Goal: Task Accomplishment & Management: Complete application form

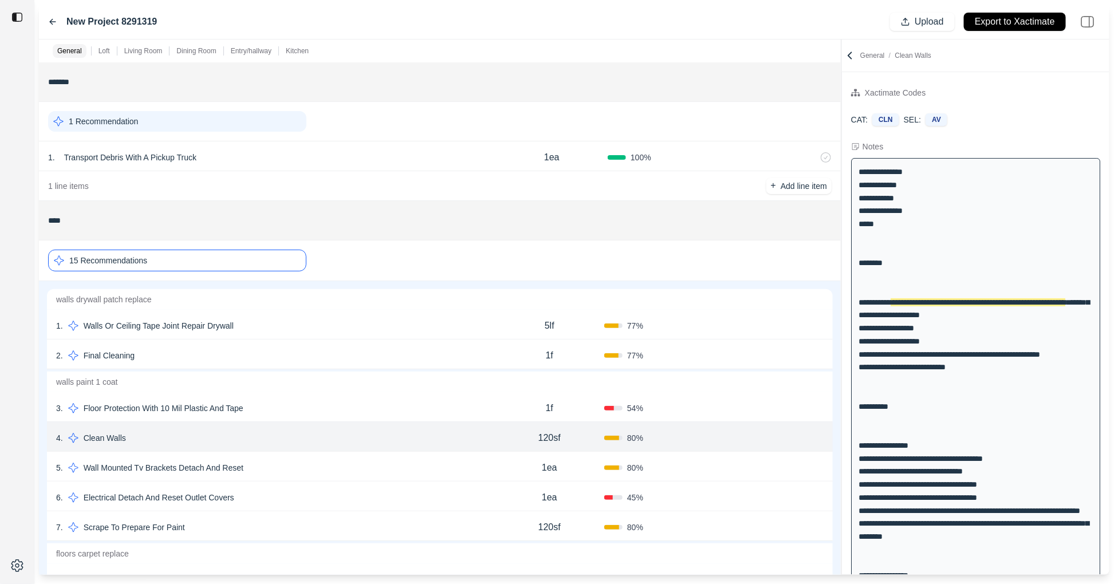
click at [52, 19] on icon at bounding box center [53, 21] width 6 height 5
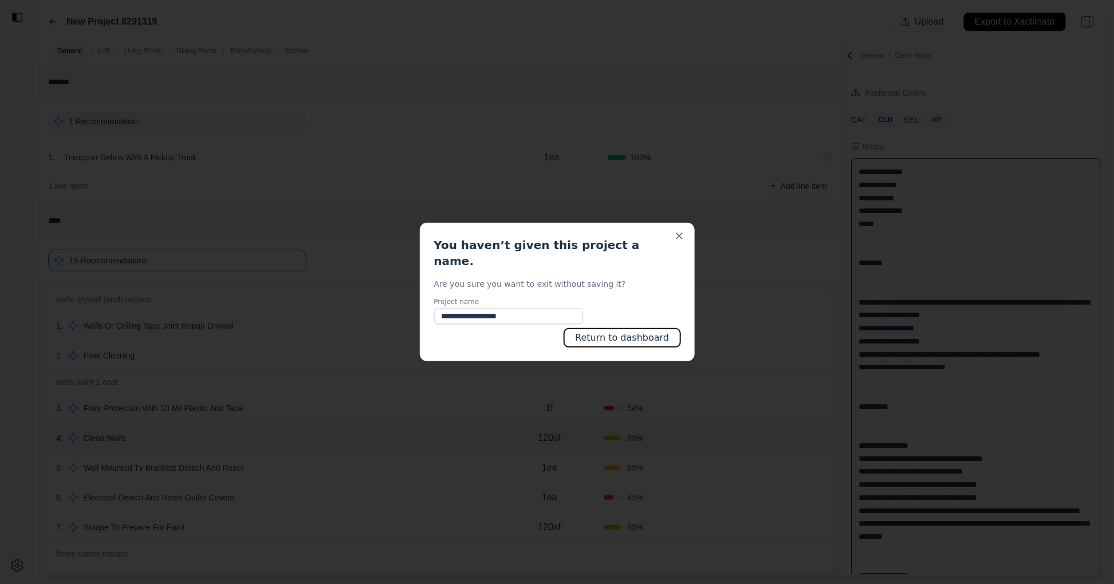
click at [603, 338] on button "Return to dashboard" at bounding box center [622, 338] width 116 height 18
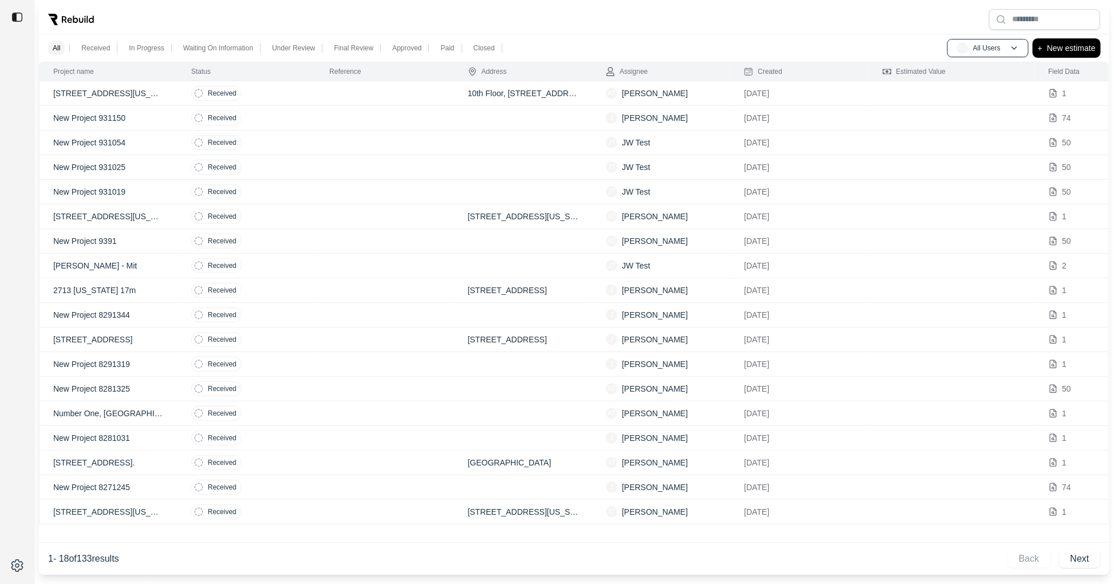
click at [1053, 45] on p "New estimate" at bounding box center [1071, 48] width 49 height 14
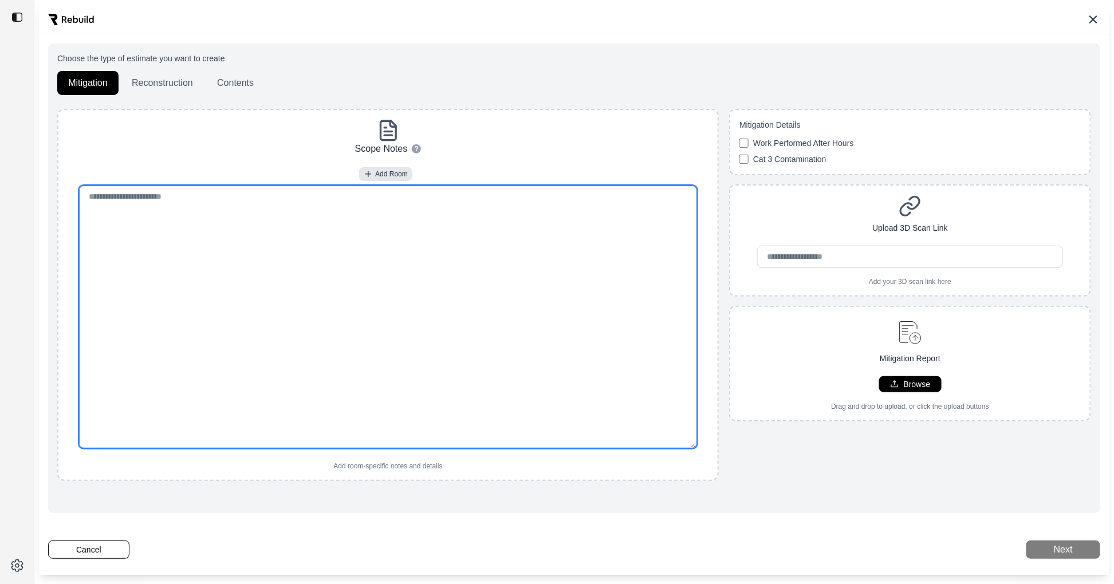
click at [316, 229] on textarea at bounding box center [387, 317] width 617 height 263
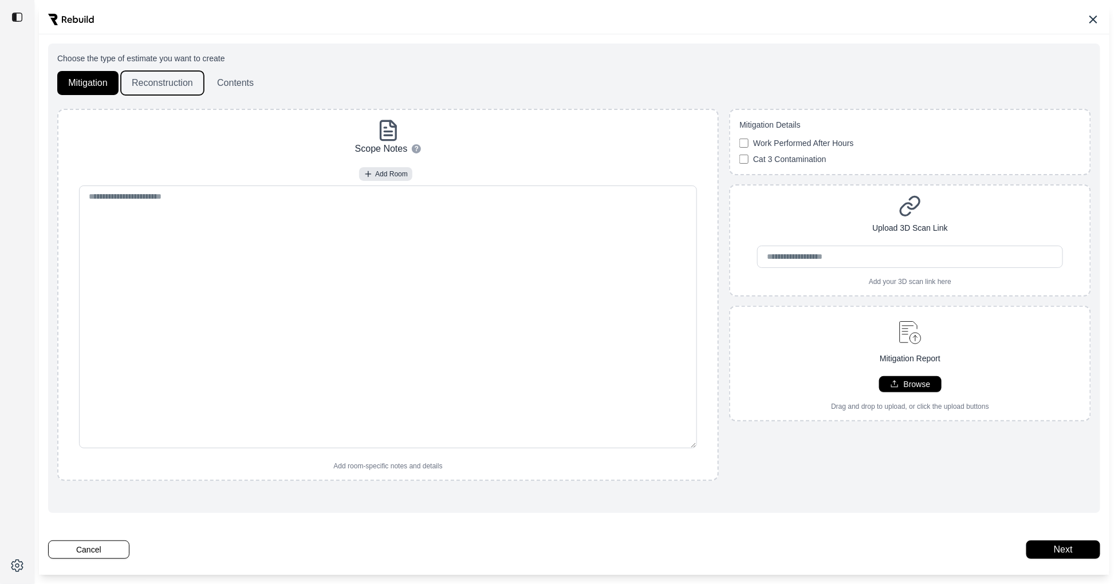
click at [165, 73] on button "Reconstruction" at bounding box center [162, 83] width 83 height 24
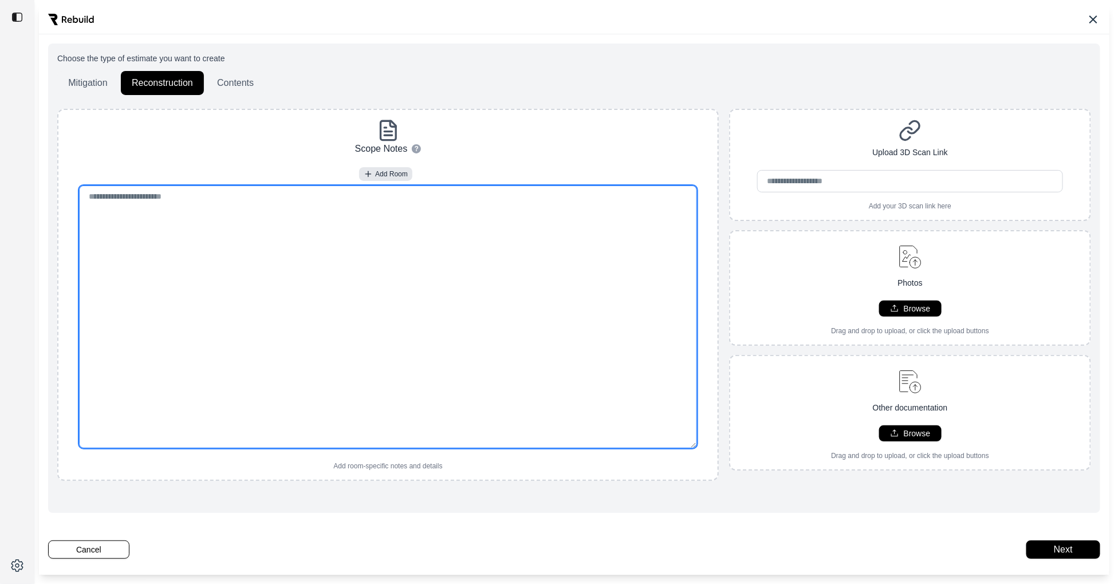
click at [232, 227] on textarea at bounding box center [387, 317] width 617 height 263
paste textarea "**********"
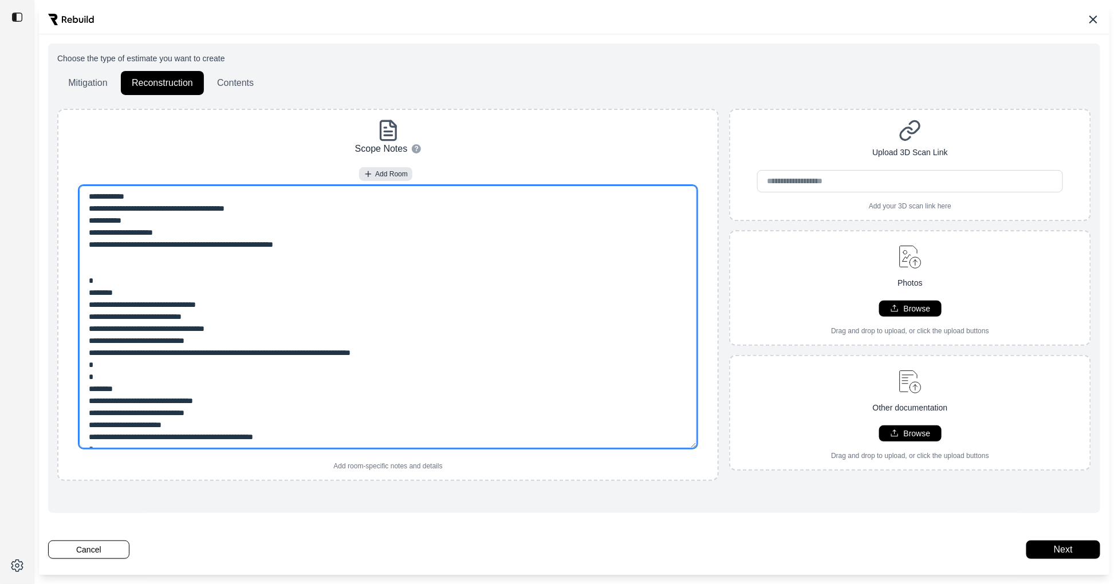
scroll to position [354, 0]
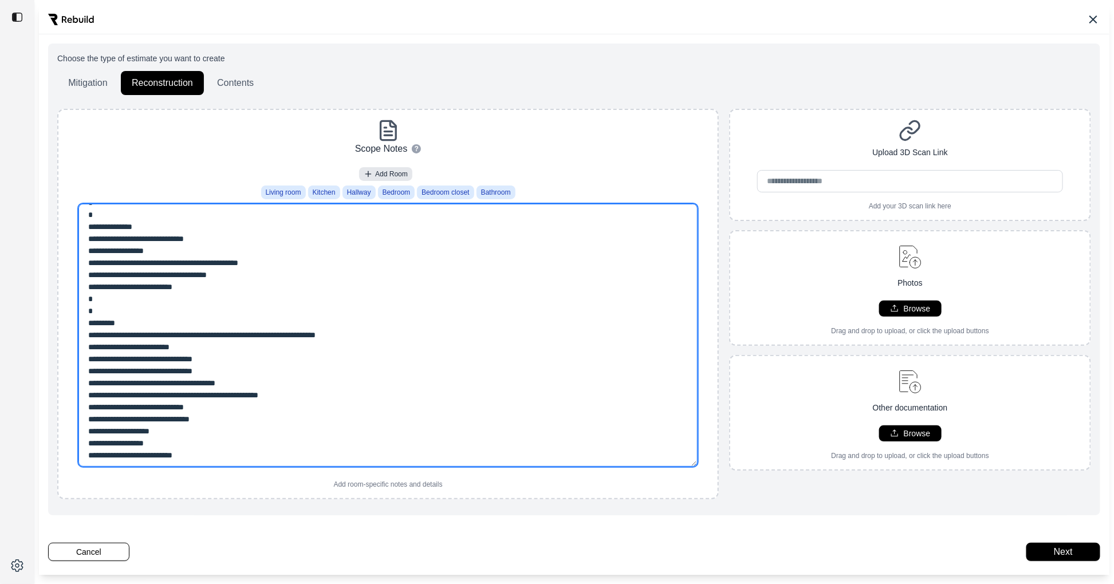
type textarea "**********"
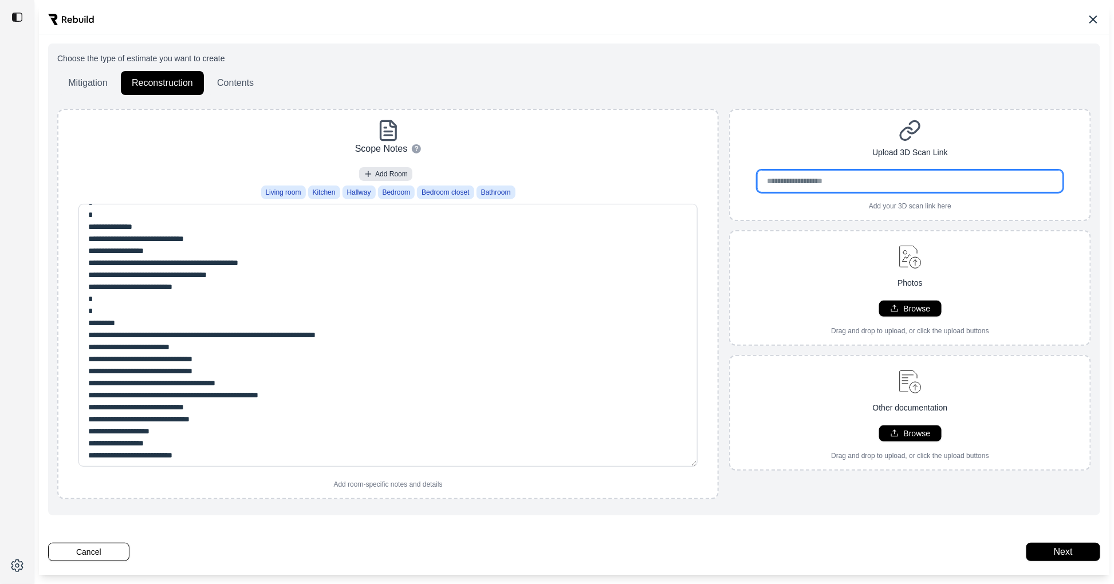
click at [794, 177] on input "url" at bounding box center [910, 181] width 306 height 22
paste input "**********"
type input "**********"
click at [763, 228] on div "**********" at bounding box center [910, 304] width 362 height 391
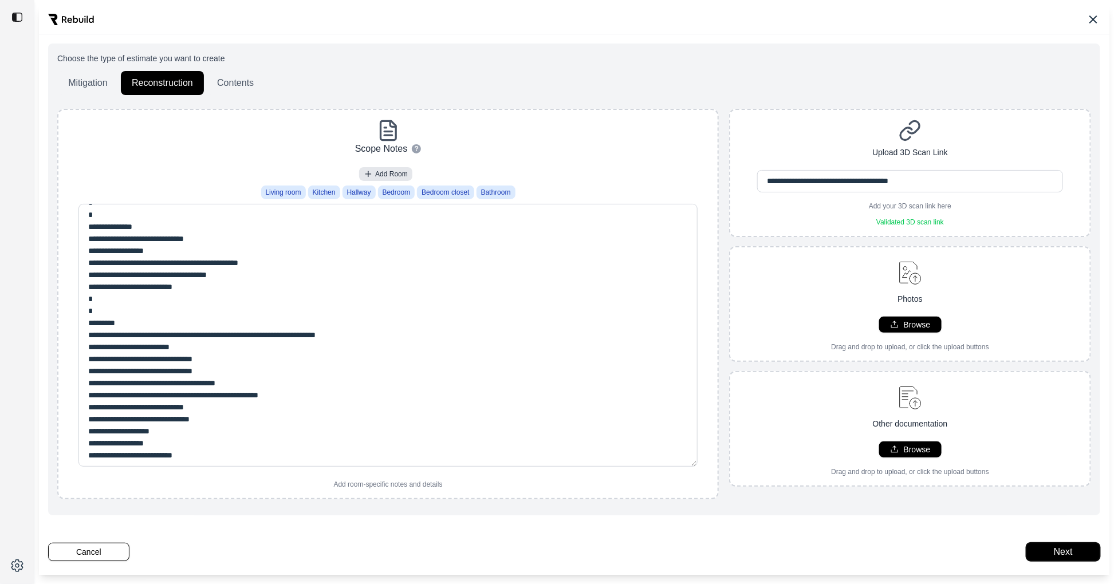
click at [1067, 550] on button "Next" at bounding box center [1063, 552] width 74 height 18
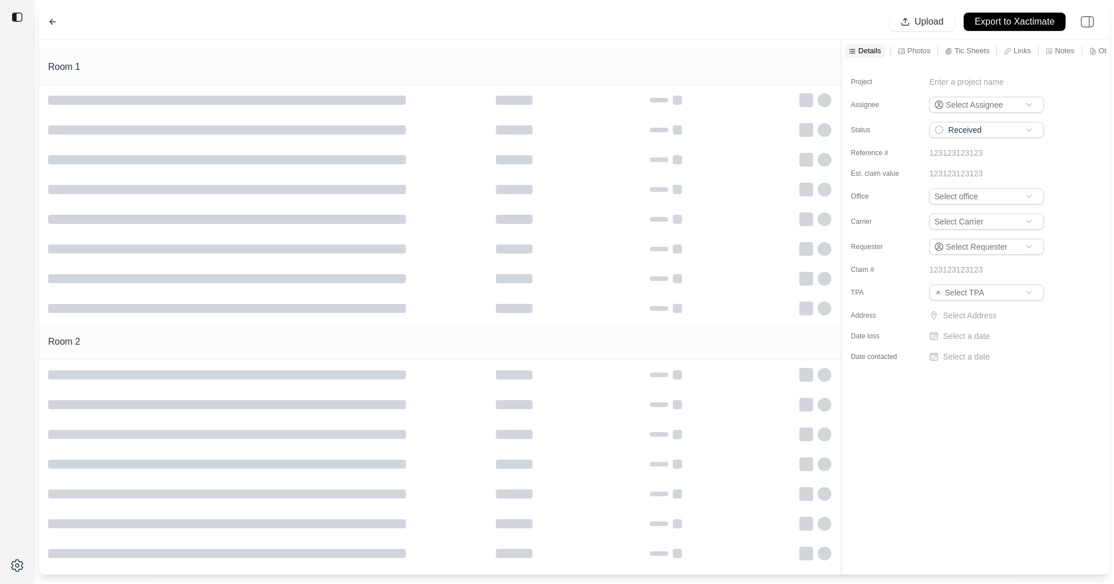
type input "**********"
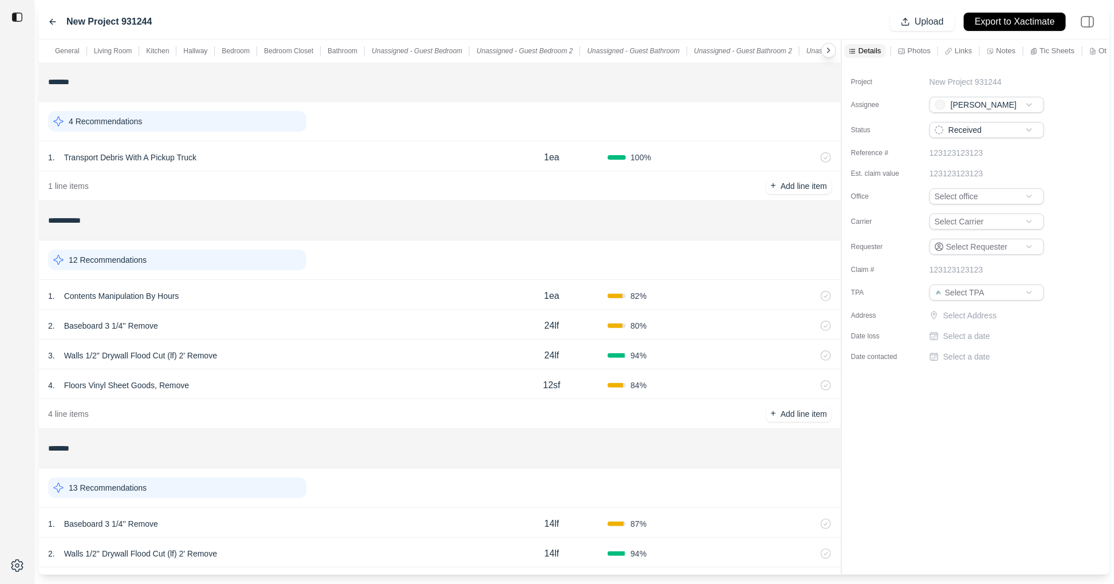
click at [116, 263] on p "12 Recommendations" at bounding box center [108, 259] width 78 height 11
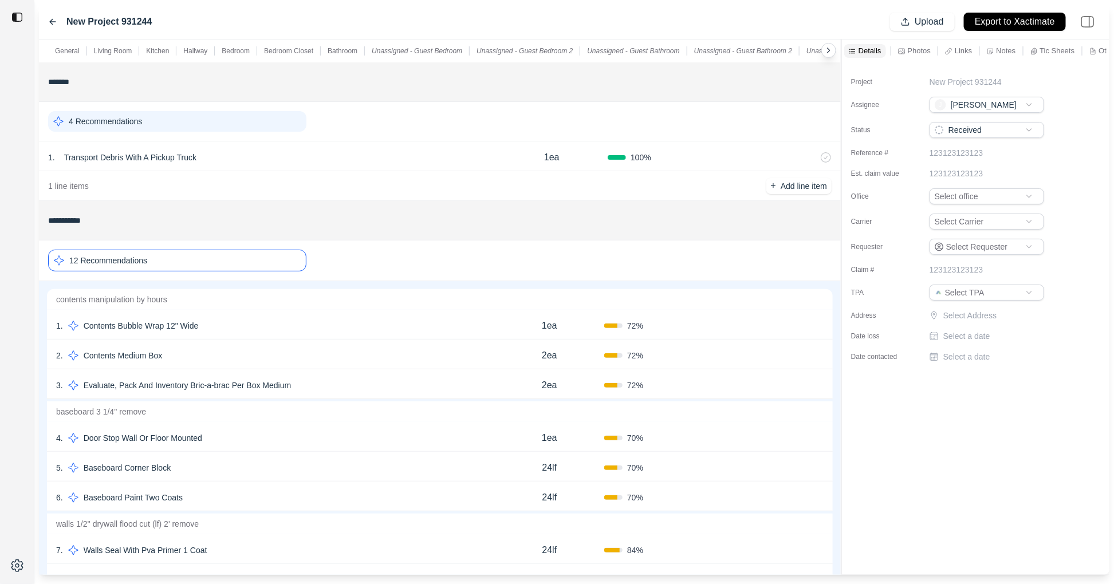
click at [116, 264] on p "12 Recommendations" at bounding box center [108, 260] width 78 height 11
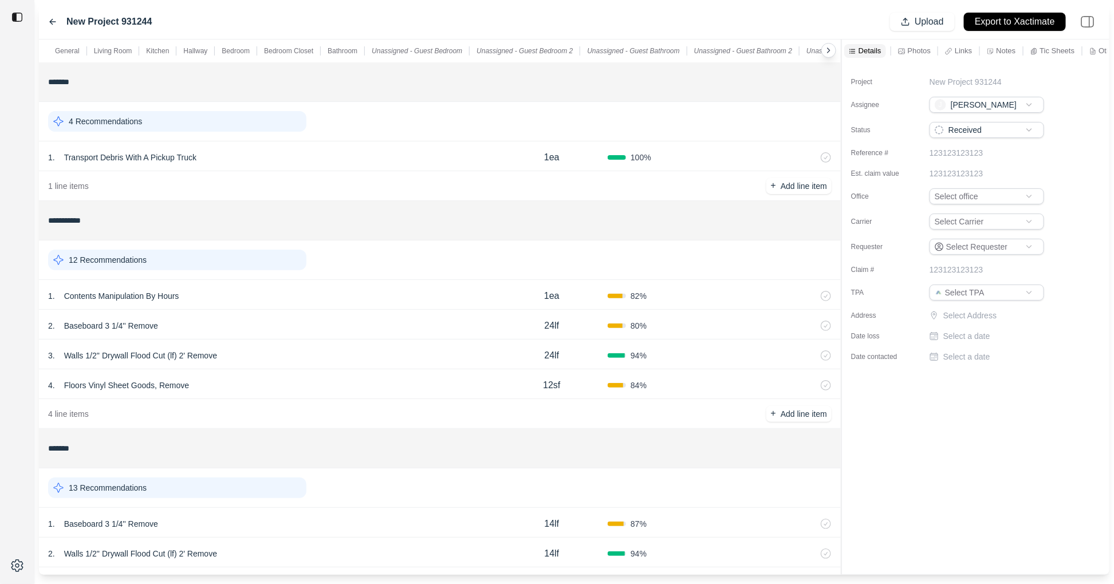
click at [201, 262] on div "12 Recommendations" at bounding box center [177, 260] width 258 height 21
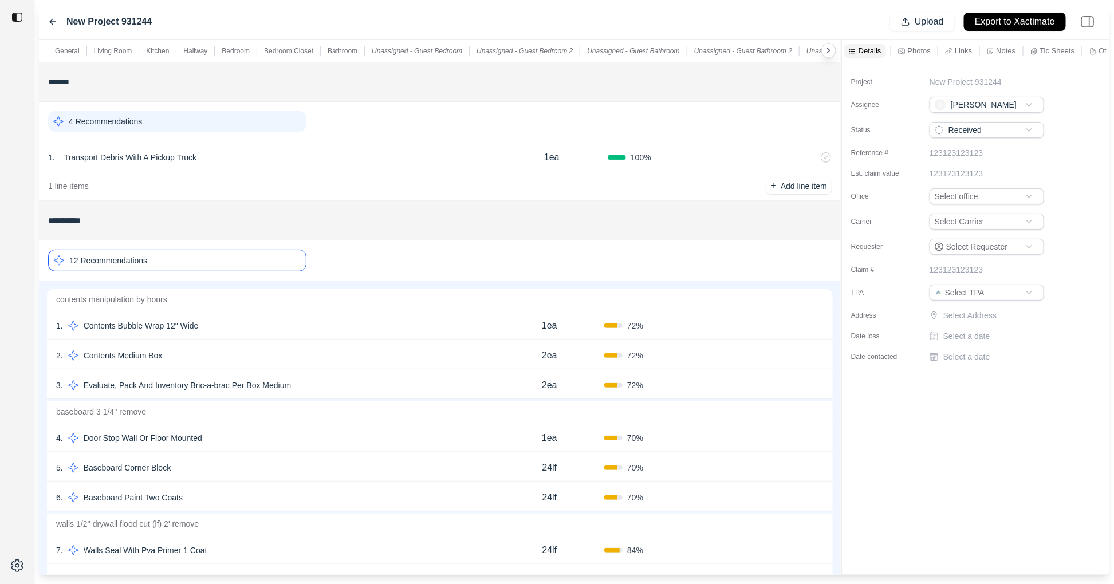
click at [379, 399] on div "3 . Evaluate, Pack And Inventory Bric-a-brac Per Box Medium 2ea 72 % Confirm" at bounding box center [440, 384] width 786 height 30
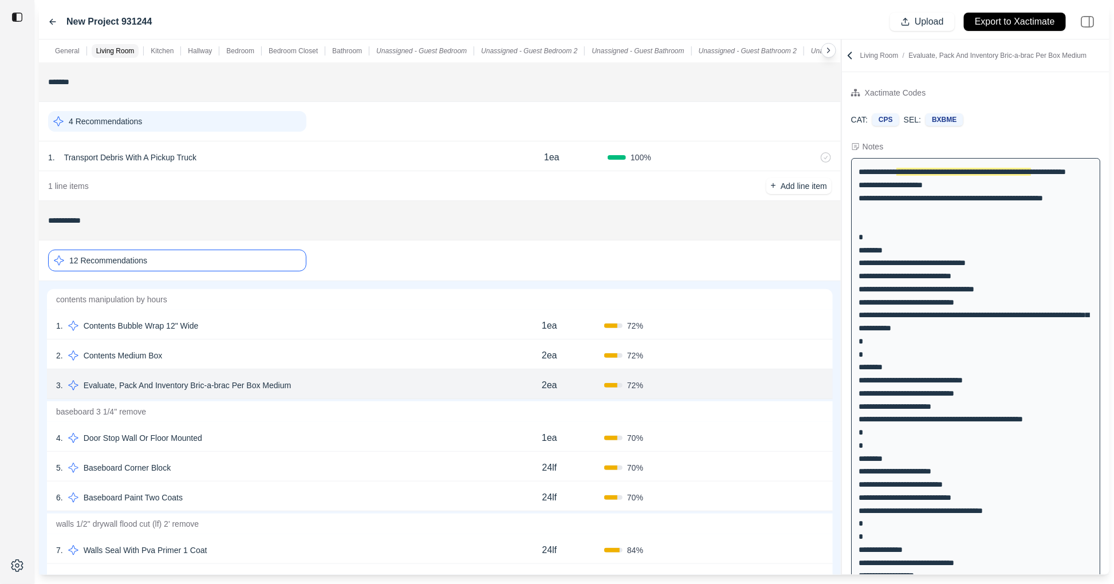
scroll to position [334, 0]
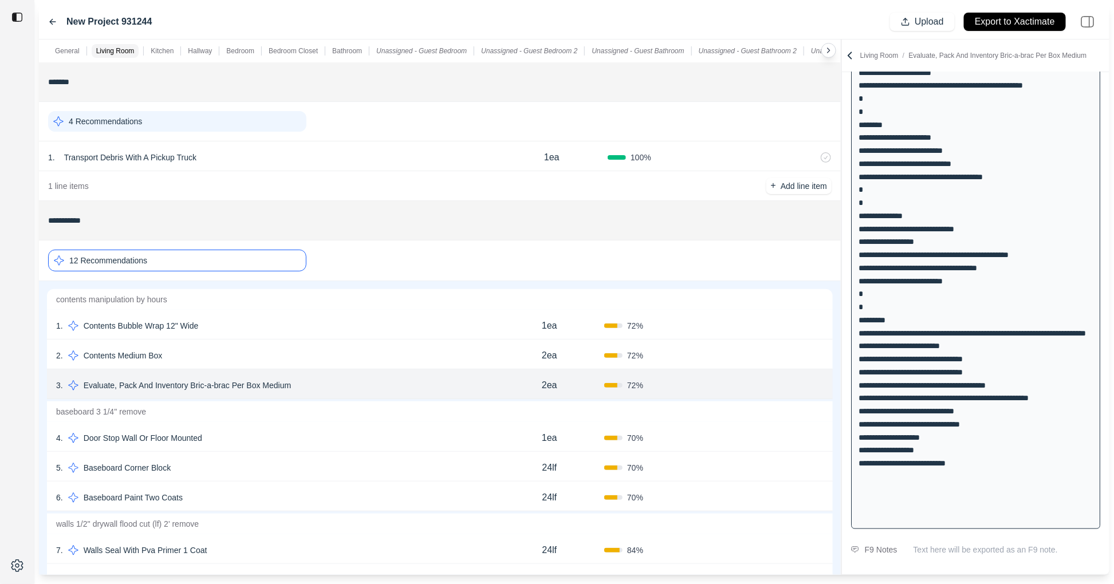
click at [342, 463] on div "5 . Baseboard Corner Block" at bounding box center [275, 468] width 439 height 16
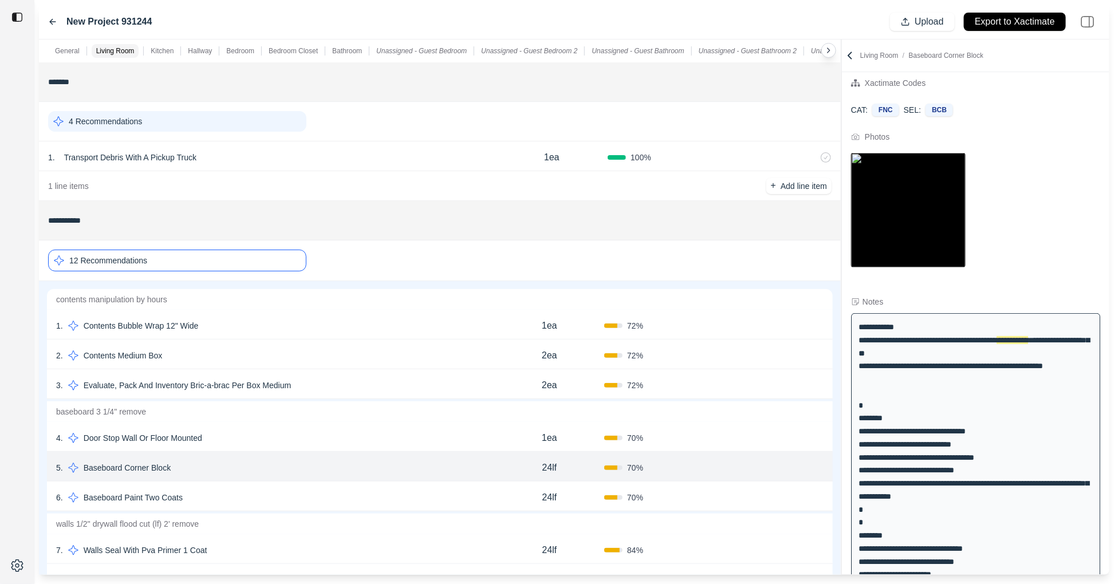
scroll to position [0, 0]
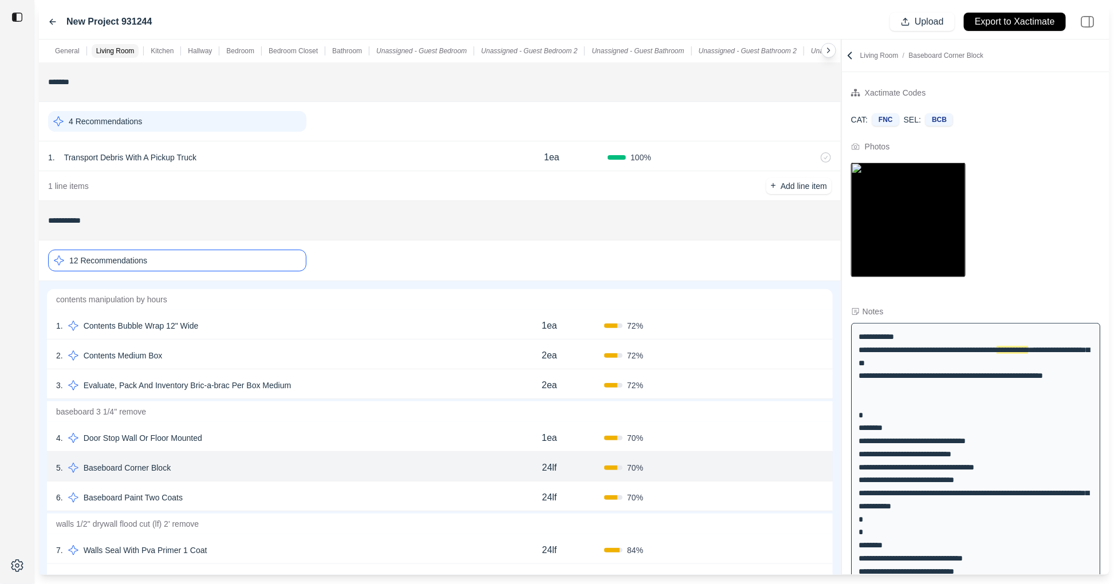
click at [265, 502] on div "6 . Baseboard Paint Two Coats" at bounding box center [275, 498] width 439 height 16
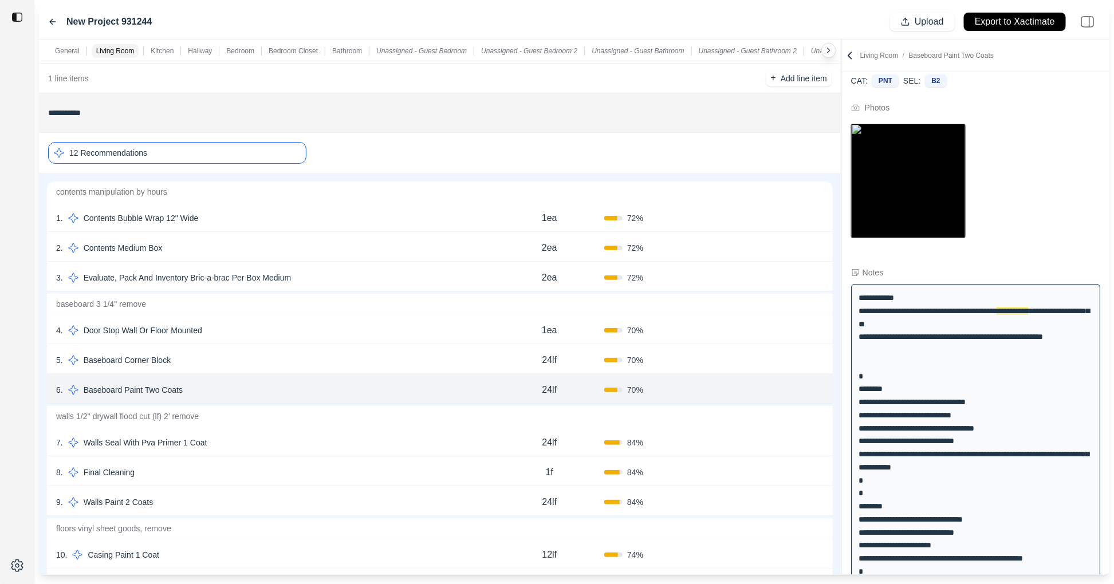
scroll to position [140, 0]
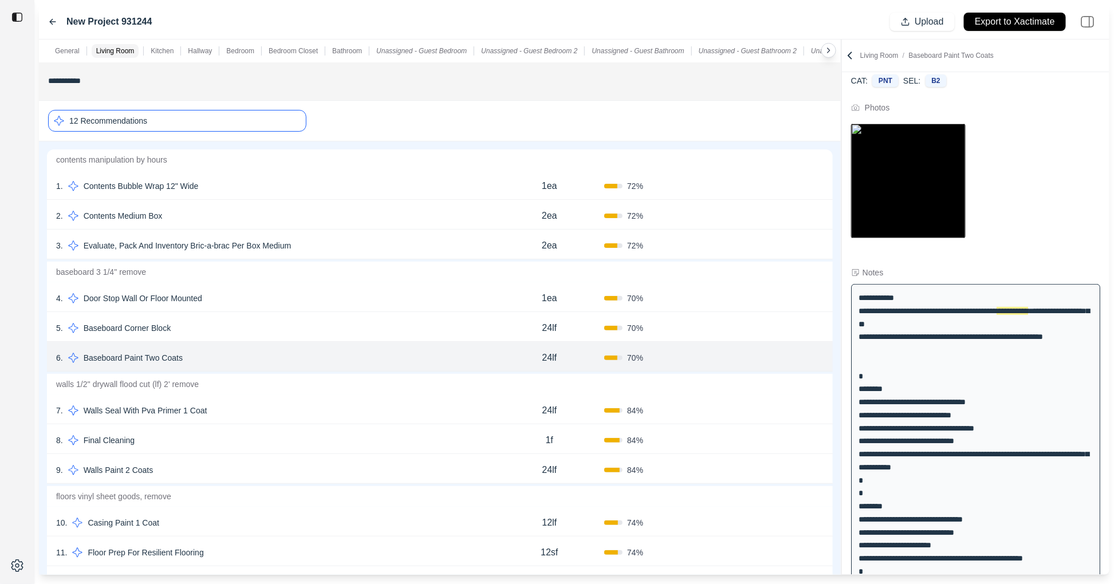
click at [291, 420] on div "7 . Walls Seal With Pva Primer 1 Coat 24lf 84 % Confirm" at bounding box center [440, 410] width 786 height 30
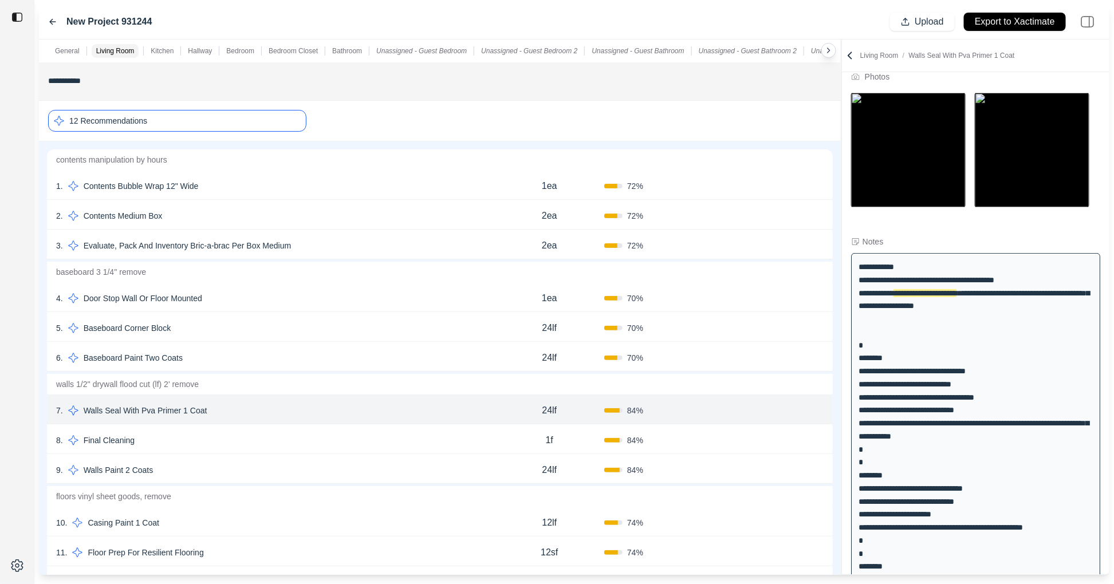
scroll to position [52, 0]
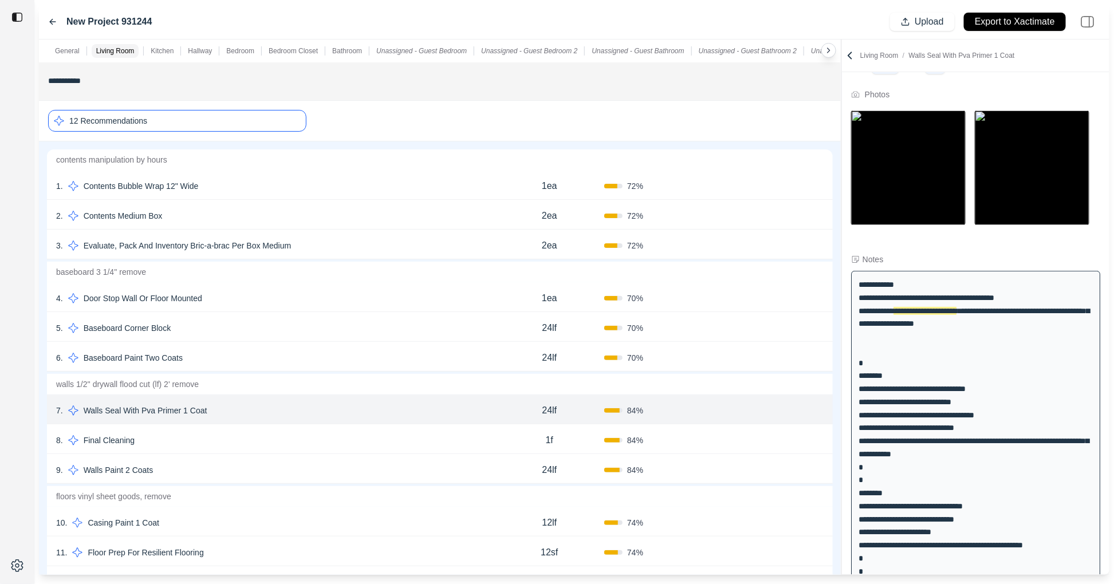
click at [293, 442] on div "8 . Final Cleaning" at bounding box center [275, 440] width 439 height 16
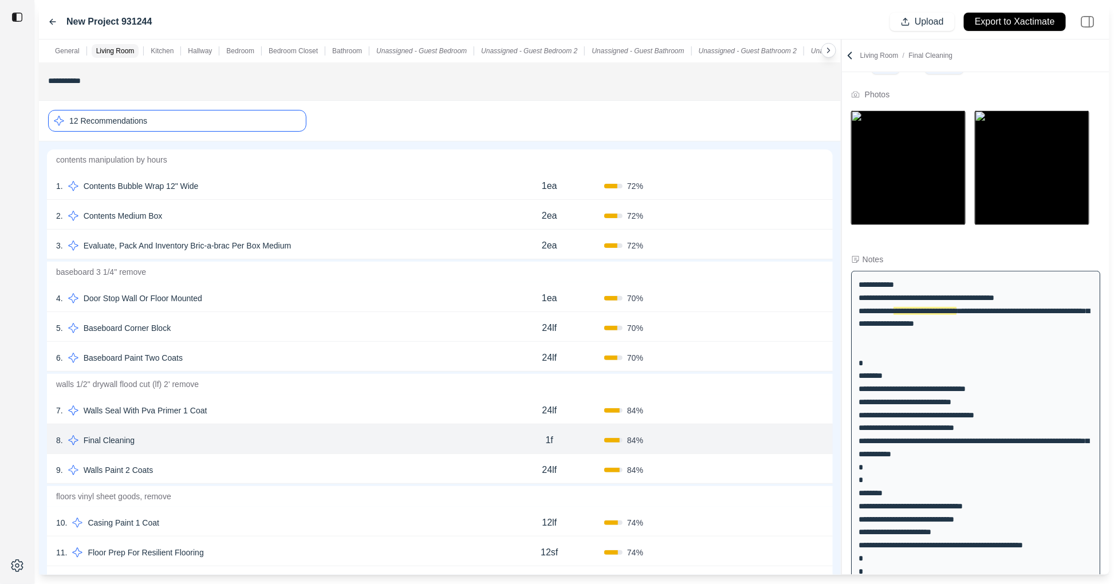
click at [282, 472] on div "9 . Walls Paint 2 Coats" at bounding box center [275, 470] width 439 height 16
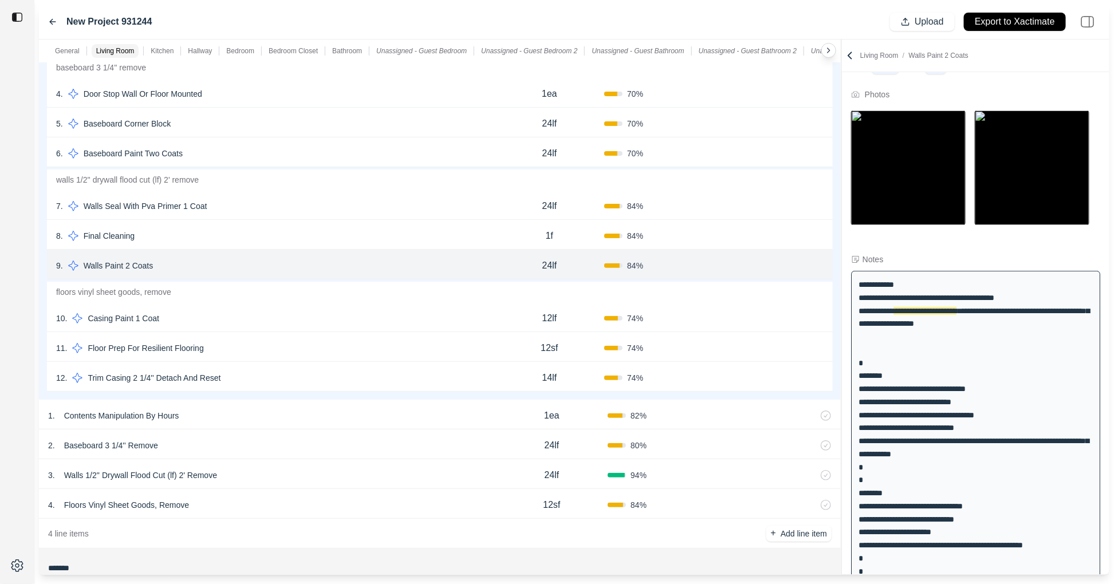
scroll to position [376, 0]
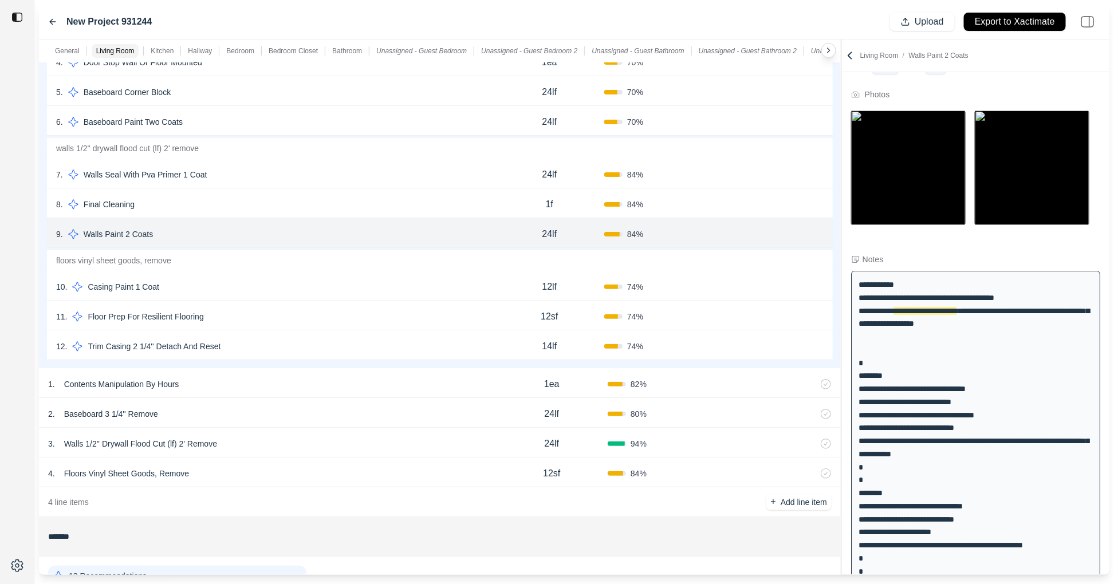
click at [304, 355] on div "12 . Trim Casing 2 1/4'' Detach And Reset 14lf 74 % Confirm" at bounding box center [440, 345] width 786 height 30
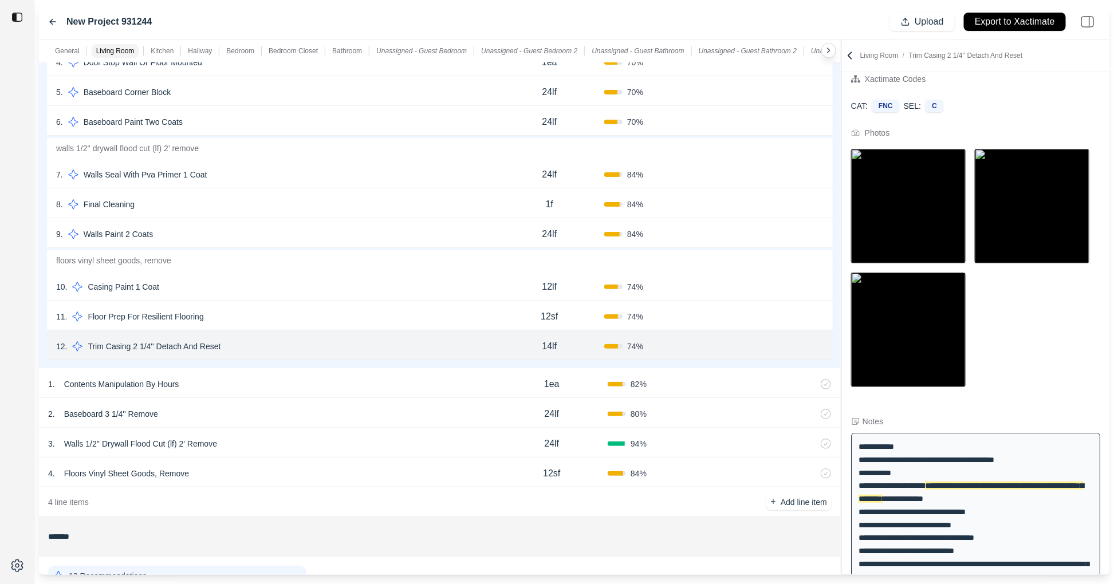
scroll to position [0, 0]
